Goal: Task Accomplishment & Management: Use online tool/utility

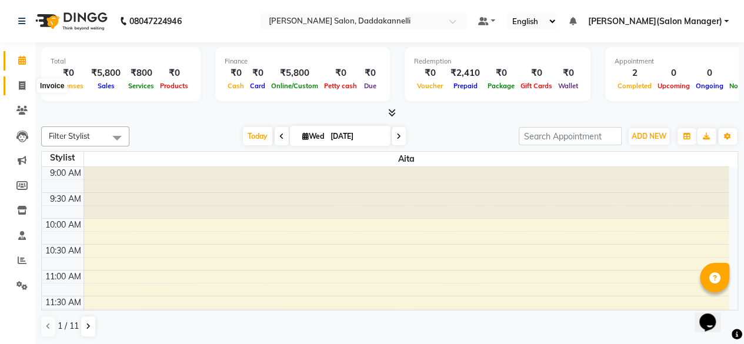
click at [25, 86] on icon at bounding box center [22, 85] width 6 height 9
select select "service"
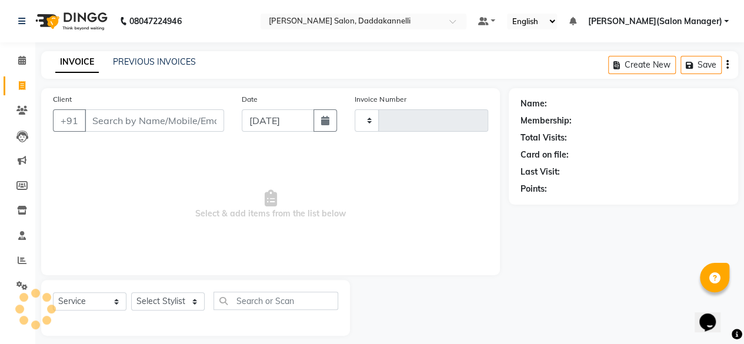
type input "2841"
select select "6354"
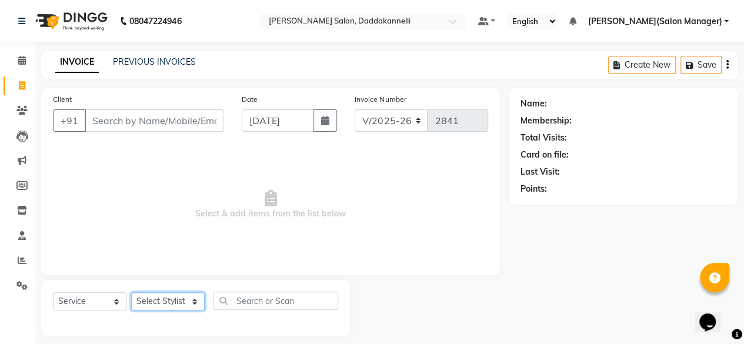
click at [178, 305] on select "Select Stylist [PERSON_NAME] DINGG SUPPORT [PERSON_NAME] [PERSON_NAME] Salon Ma…" at bounding box center [167, 301] width 73 height 18
select select "70644"
click at [131, 292] on select "Select Stylist [PERSON_NAME] DINGG SUPPORT [PERSON_NAME] [PERSON_NAME] Salon Ma…" at bounding box center [167, 301] width 73 height 18
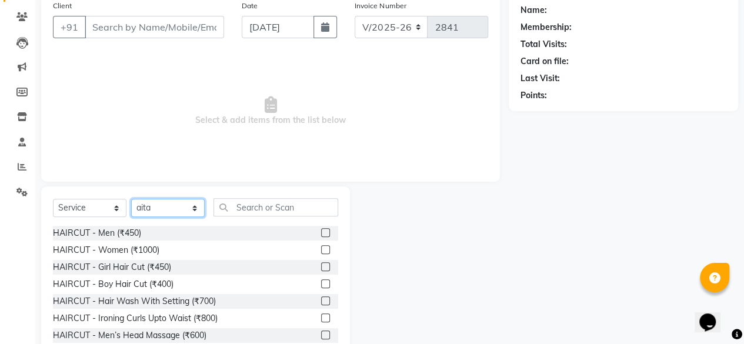
scroll to position [118, 0]
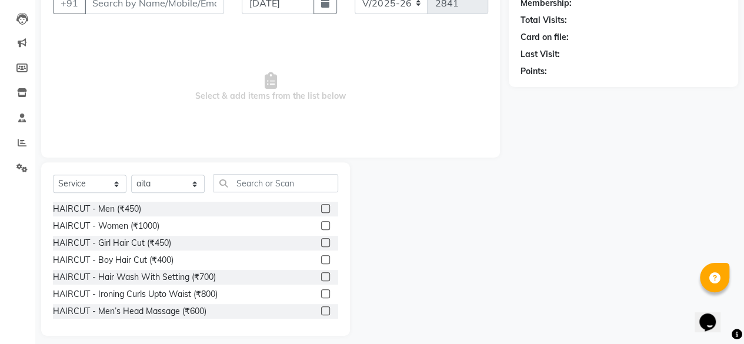
click at [321, 224] on label at bounding box center [325, 225] width 9 height 9
click at [321, 224] on input "checkbox" at bounding box center [325, 226] width 8 height 8
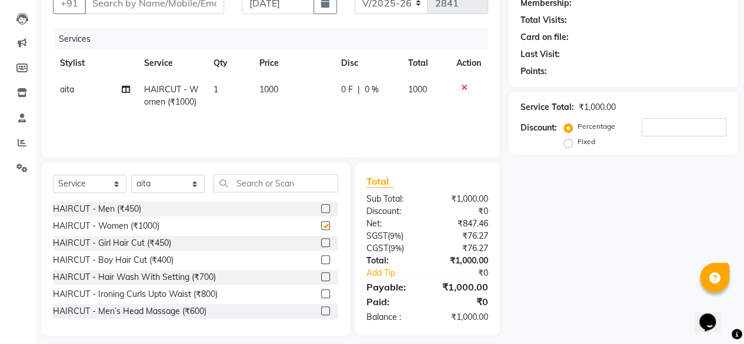
checkbox input "false"
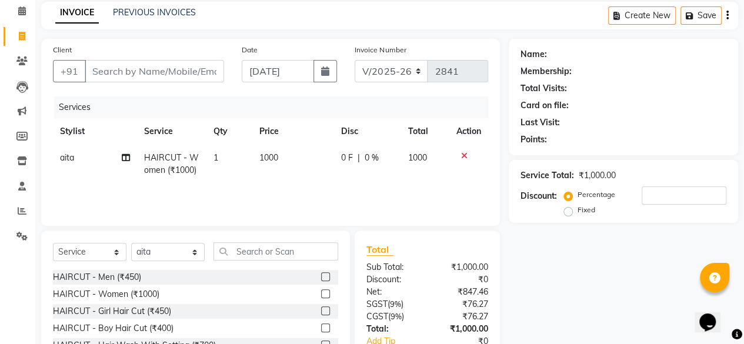
scroll to position [0, 0]
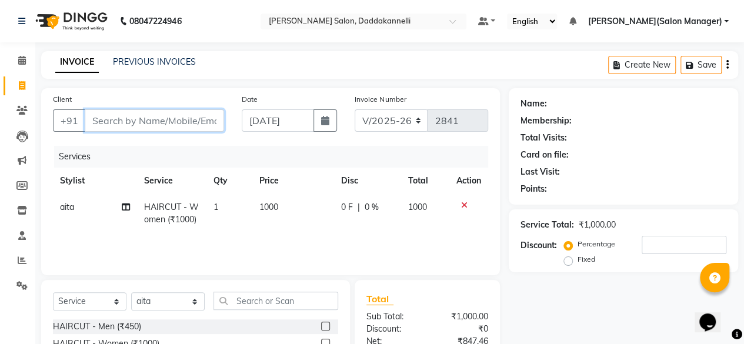
click at [200, 126] on input "Client" at bounding box center [154, 120] width 139 height 22
type input "7"
type input "0"
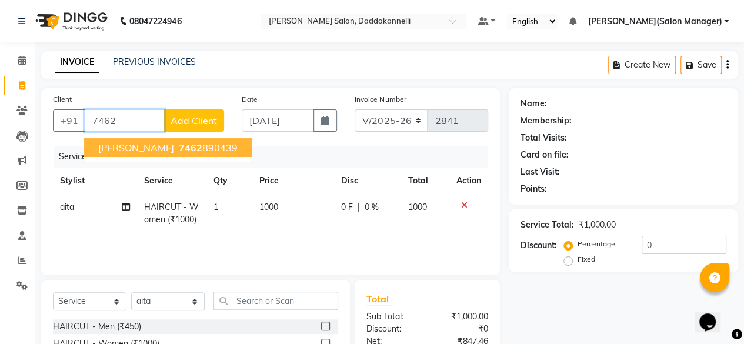
click at [187, 148] on ngb-highlight "7462 890439" at bounding box center [206, 148] width 61 height 12
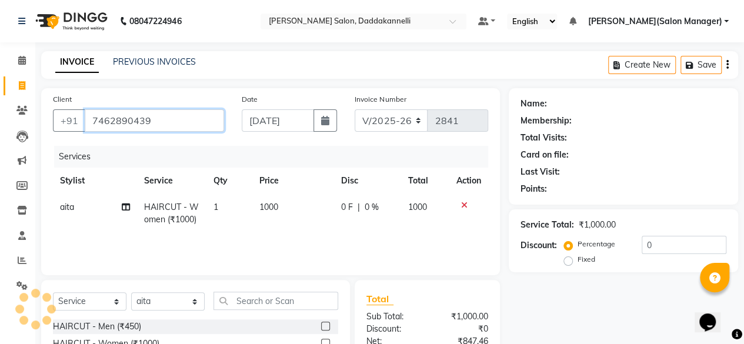
type input "7462890439"
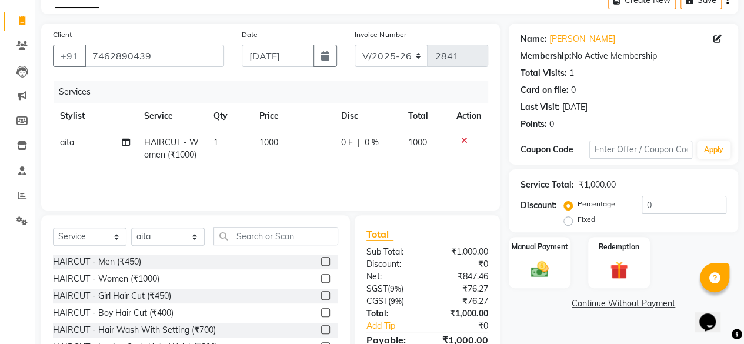
scroll to position [126, 0]
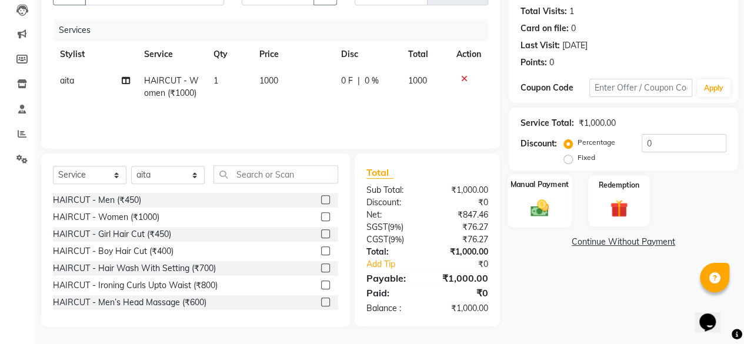
click at [533, 198] on img at bounding box center [539, 207] width 30 height 21
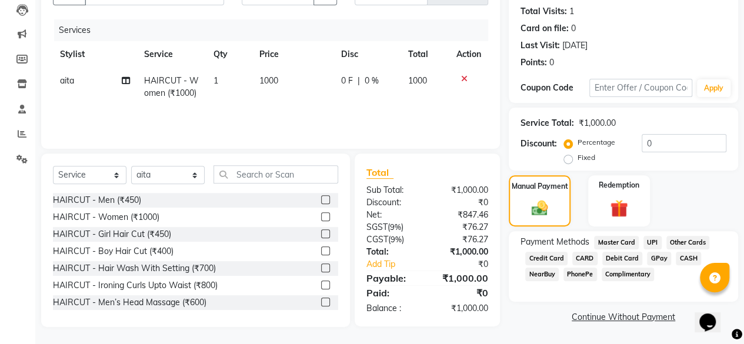
click at [658, 239] on span "UPI" at bounding box center [652, 243] width 18 height 14
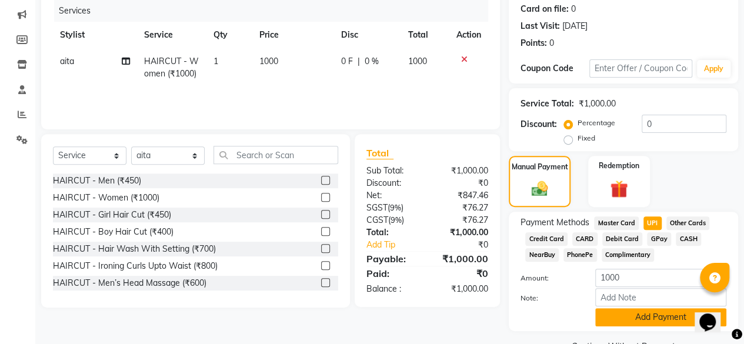
scroll to position [174, 0]
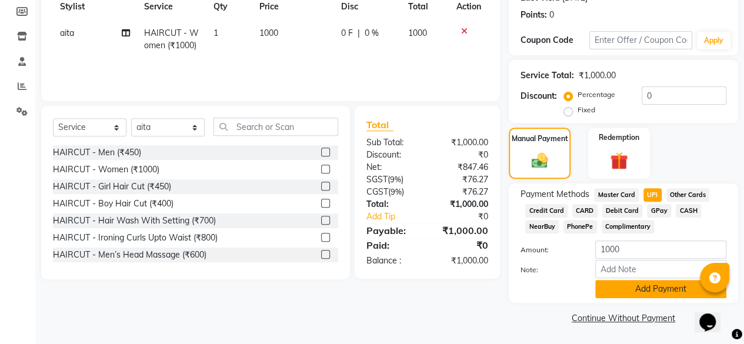
click at [602, 286] on button "Add Payment" at bounding box center [660, 289] width 131 height 18
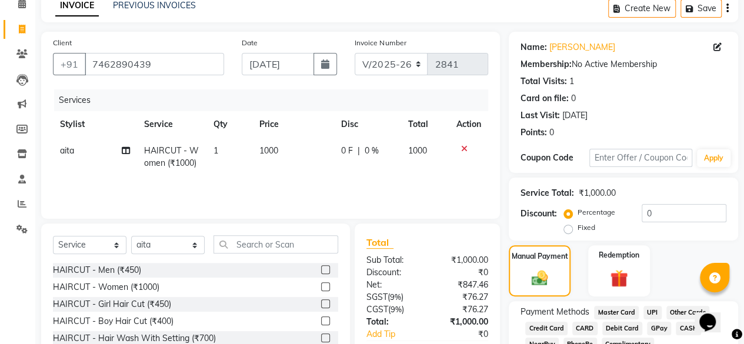
scroll to position [190, 0]
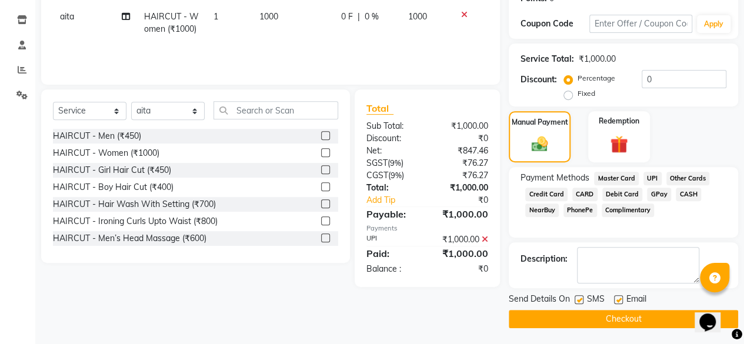
click at [614, 313] on button "Checkout" at bounding box center [622, 319] width 229 height 18
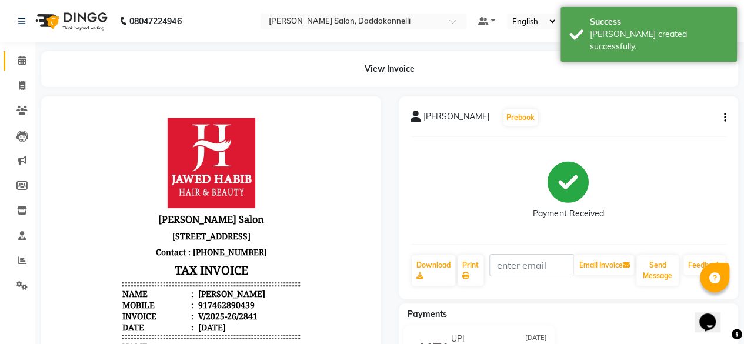
drag, startPoint x: 8, startPoint y: 56, endPoint x: 14, endPoint y: 57, distance: 6.0
click at [8, 56] on link "Calendar" at bounding box center [18, 60] width 28 height 19
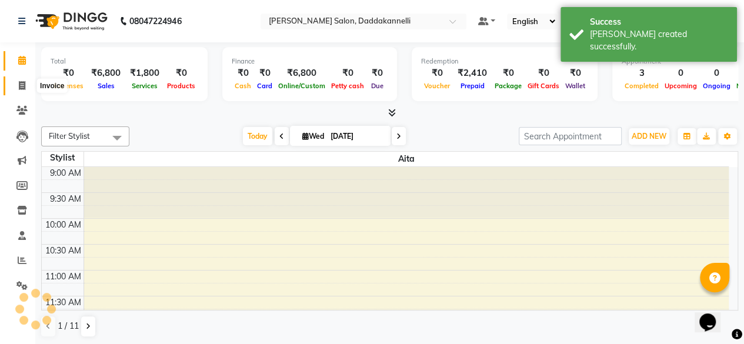
click at [21, 86] on icon at bounding box center [22, 85] width 6 height 9
select select "6354"
select select "service"
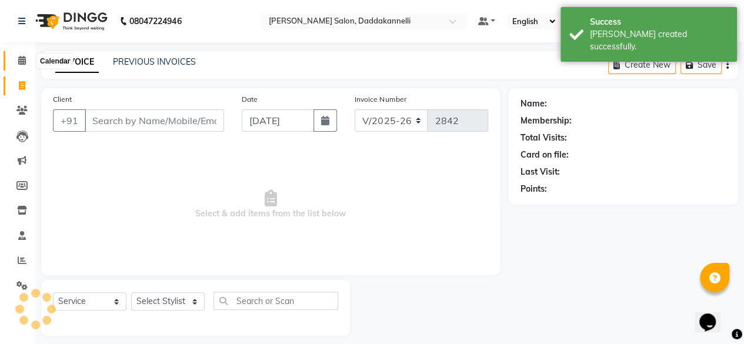
click at [25, 56] on icon at bounding box center [22, 60] width 8 height 9
